Goal: Task Accomplishment & Management: Use online tool/utility

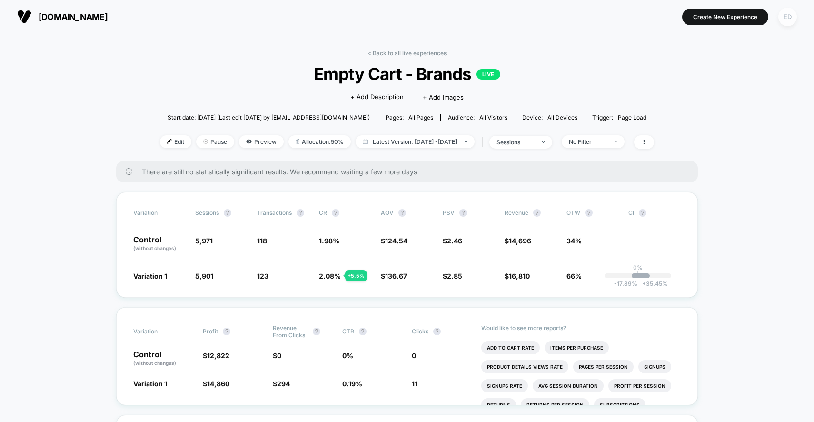
click at [789, 17] on div "ED" at bounding box center [788, 17] width 19 height 19
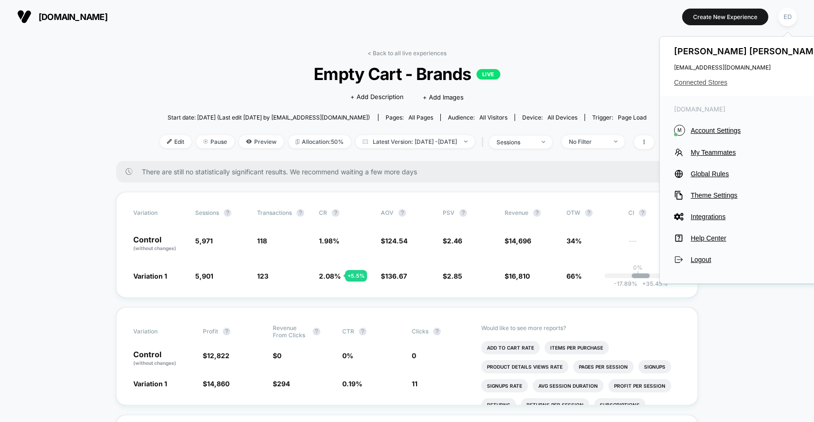
click at [725, 83] on span "Connected Stores" at bounding box center [749, 83] width 150 height 8
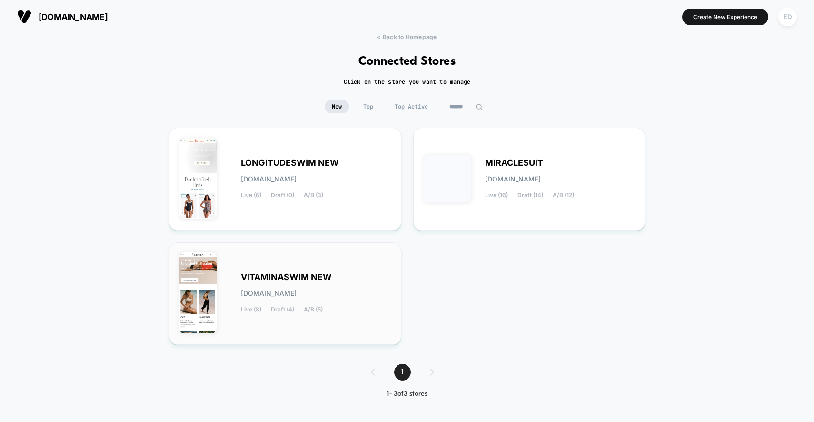
click at [325, 260] on div "VITAMINASWIM NEW [DOMAIN_NAME] Live (8) Draft (4) A/B (5)" at bounding box center [285, 293] width 212 height 83
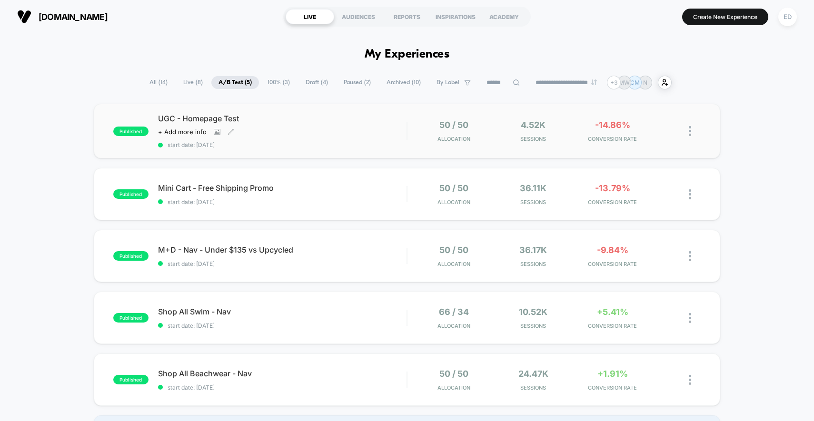
click at [259, 132] on div "Click to view images Click to edit experience details + Add more info" at bounding box center [245, 132] width 174 height 8
click at [326, 258] on div "M+D - Nav - Under $135 vs Upcycled Click to edit experience details Click to ed…" at bounding box center [282, 256] width 249 height 22
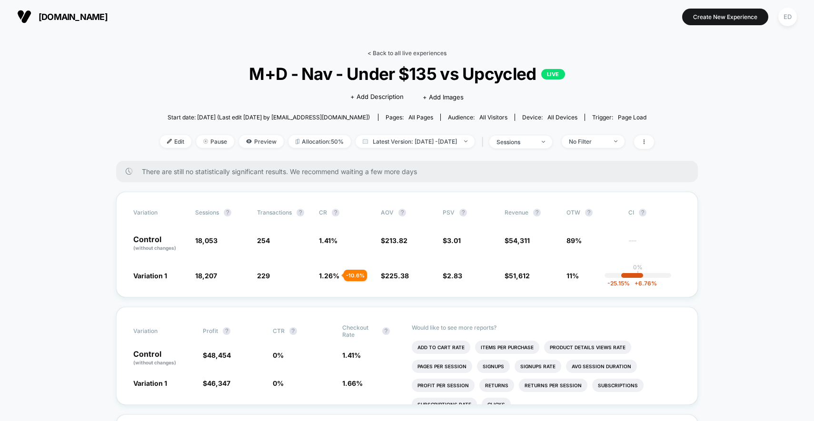
click at [390, 52] on link "< Back to all live experiences" at bounding box center [407, 53] width 79 height 7
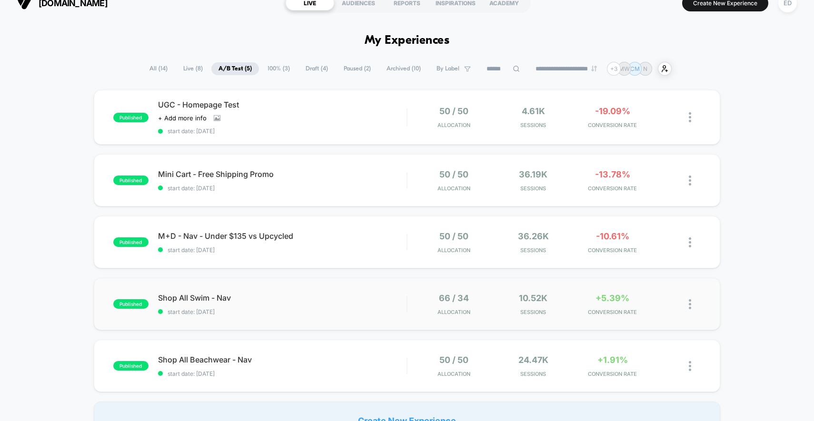
scroll to position [63, 0]
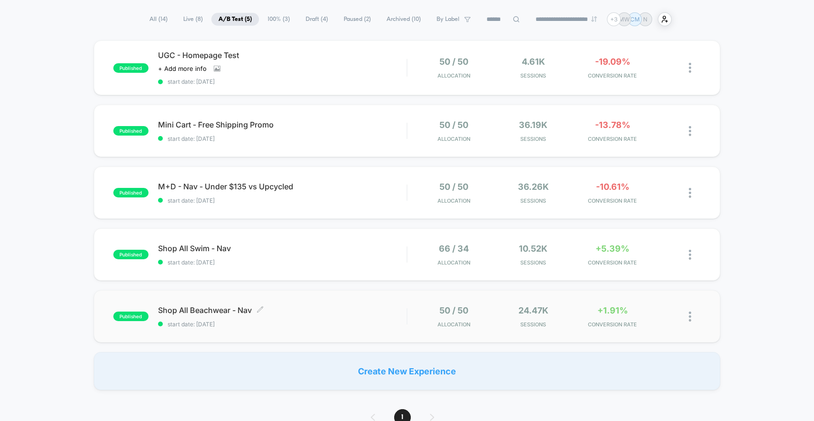
click at [306, 310] on span "Shop All Beachwear - Nav Click to edit experience details" at bounding box center [282, 311] width 249 height 10
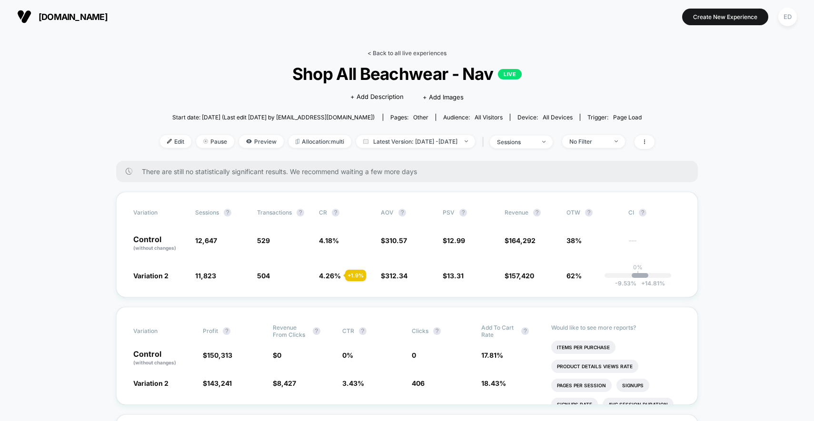
click at [392, 54] on link "< Back to all live experiences" at bounding box center [407, 53] width 79 height 7
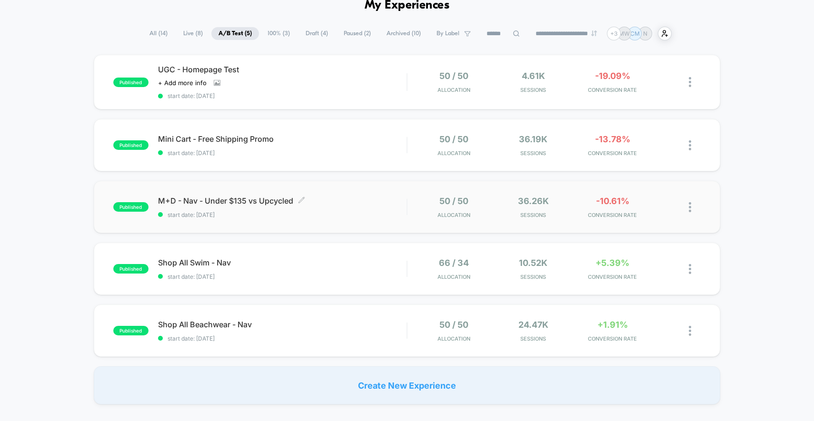
scroll to position [51, 0]
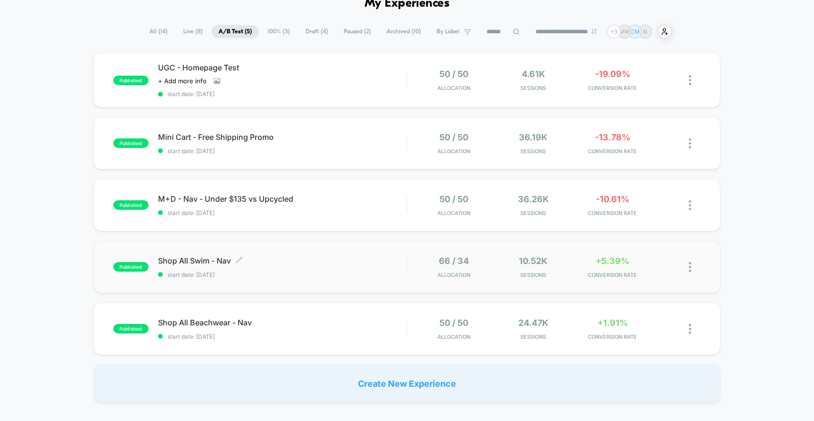
click at [222, 256] on span "Shop All Swim - Nav Click to edit experience details" at bounding box center [282, 261] width 249 height 10
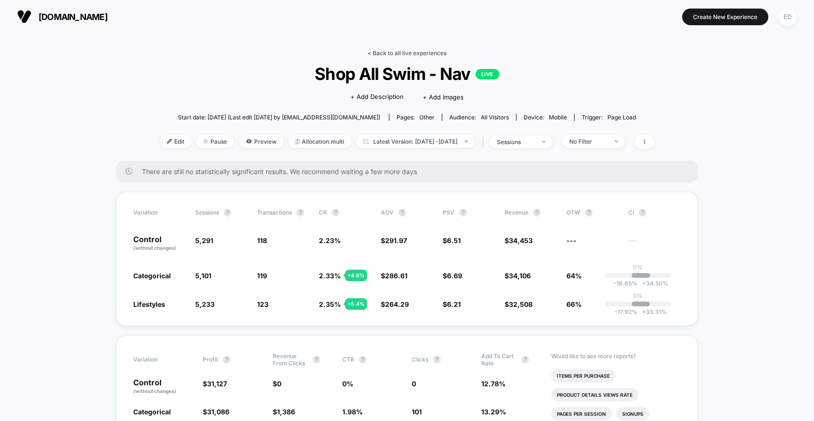
click at [407, 53] on link "< Back to all live experiences" at bounding box center [407, 53] width 79 height 7
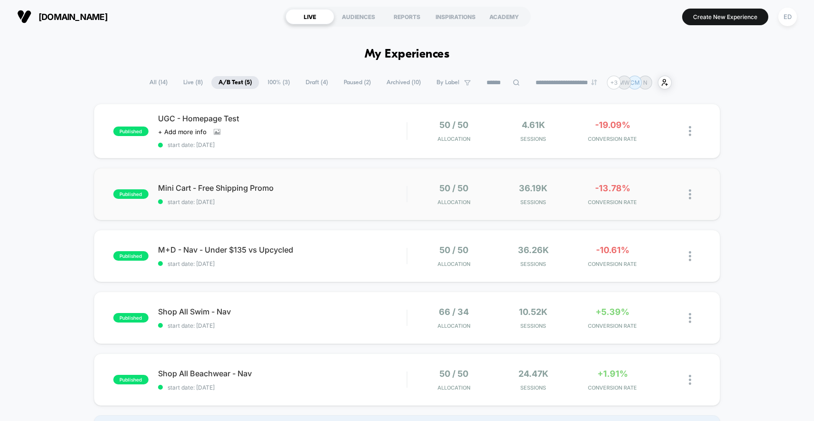
click at [337, 206] on div "published Mini Cart - Free Shipping Promo start date: [DATE] 50 / 50 Allocation…" at bounding box center [407, 194] width 627 height 52
